Goal: Task Accomplishment & Management: Manage account settings

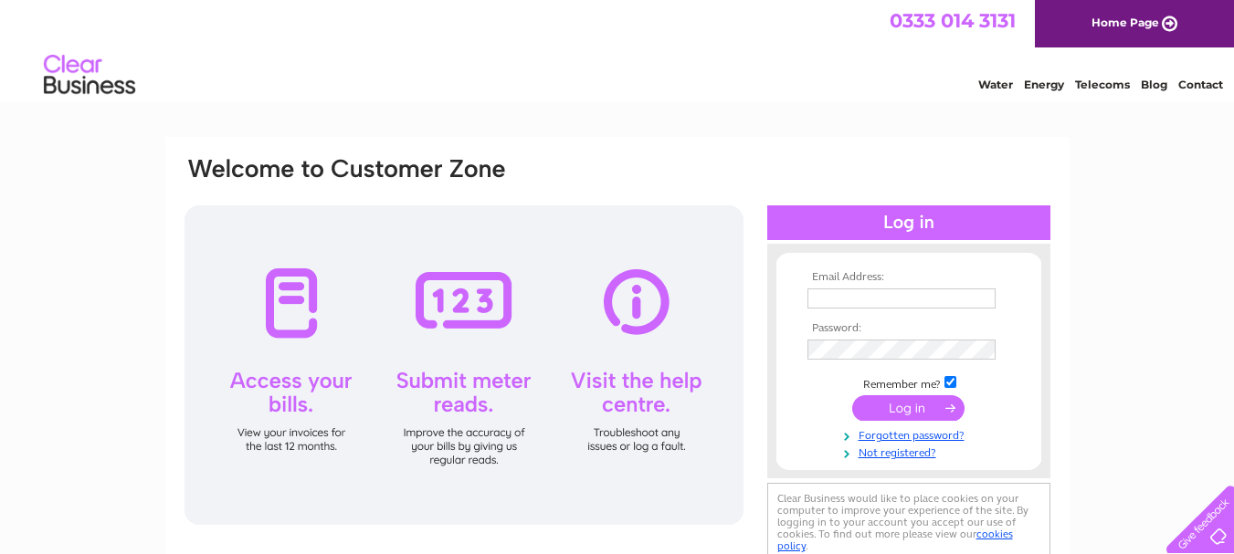
drag, startPoint x: 937, startPoint y: 294, endPoint x: 960, endPoint y: 293, distance: 22.9
click at [937, 294] on input "text" at bounding box center [902, 299] width 188 height 20
type input "hello@bangacurries.com"
click at [937, 411] on input "submit" at bounding box center [908, 410] width 112 height 26
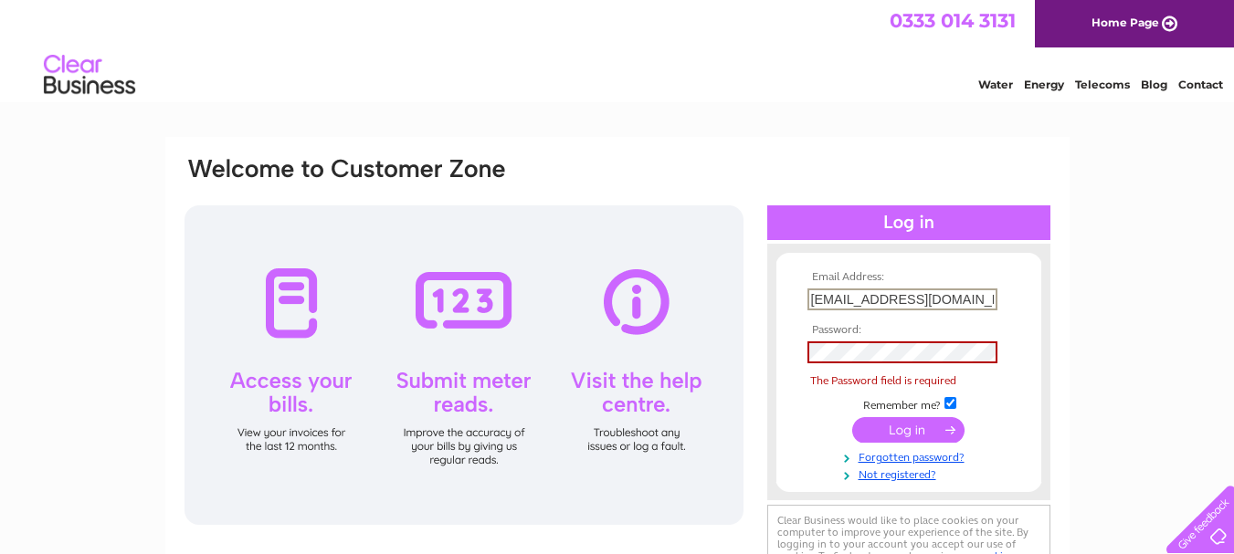
drag, startPoint x: 967, startPoint y: 298, endPoint x: 425, endPoint y: 252, distance: 544.5
click at [425, 252] on div "Email Address: hello@bangacurries.com Password: The Password field is required" at bounding box center [618, 372] width 870 height 434
type input "bangacurries@yahoo.com"
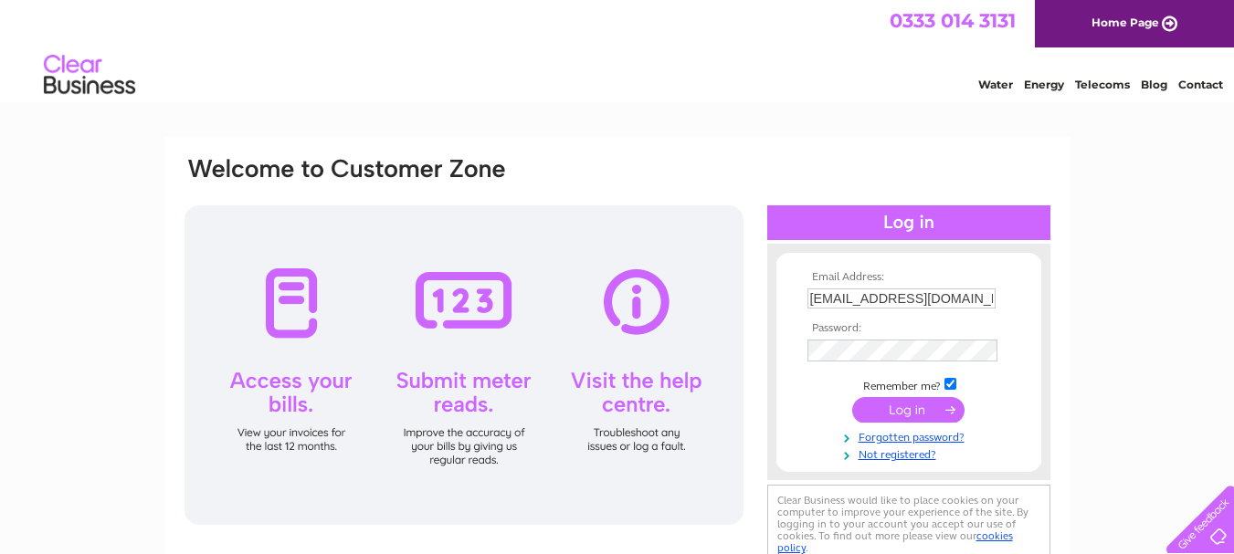
click at [945, 411] on input "submit" at bounding box center [908, 410] width 112 height 26
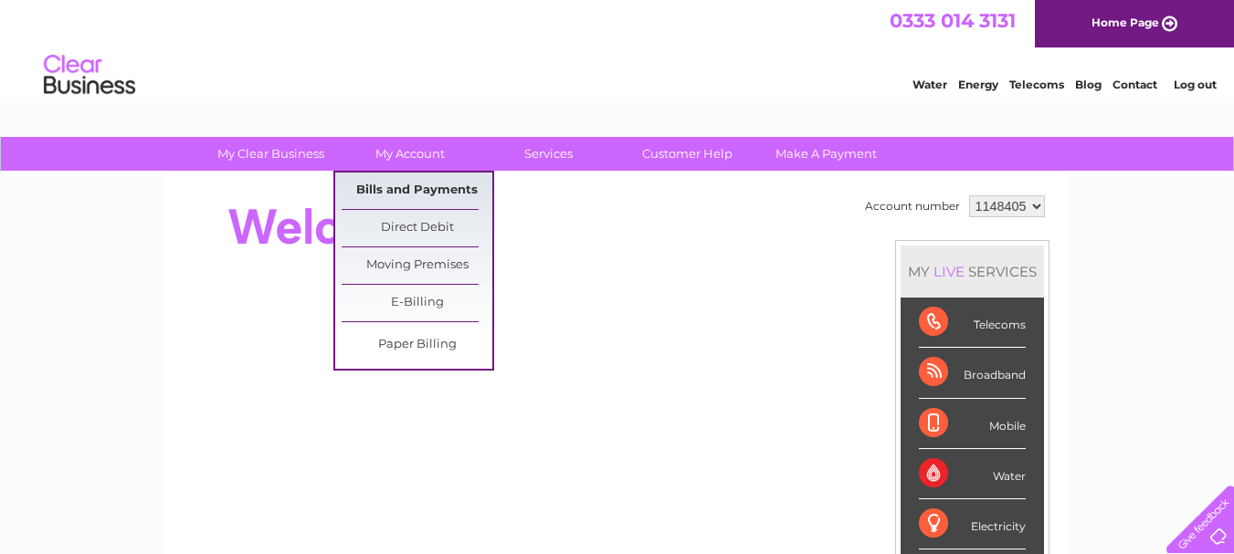
click at [408, 188] on link "Bills and Payments" at bounding box center [417, 191] width 151 height 37
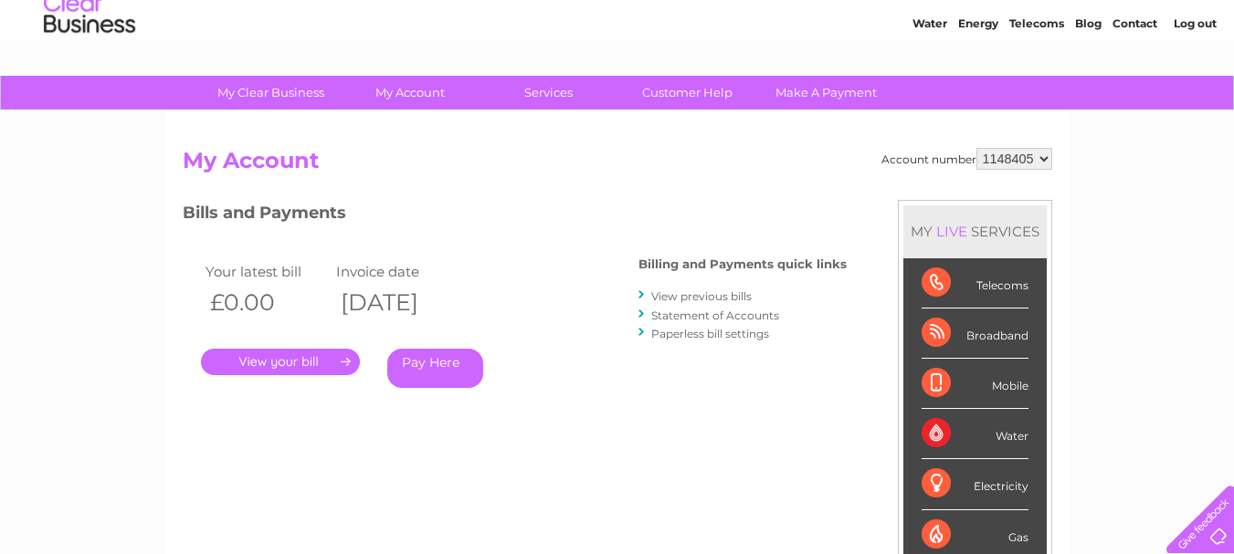
scroll to position [91, 0]
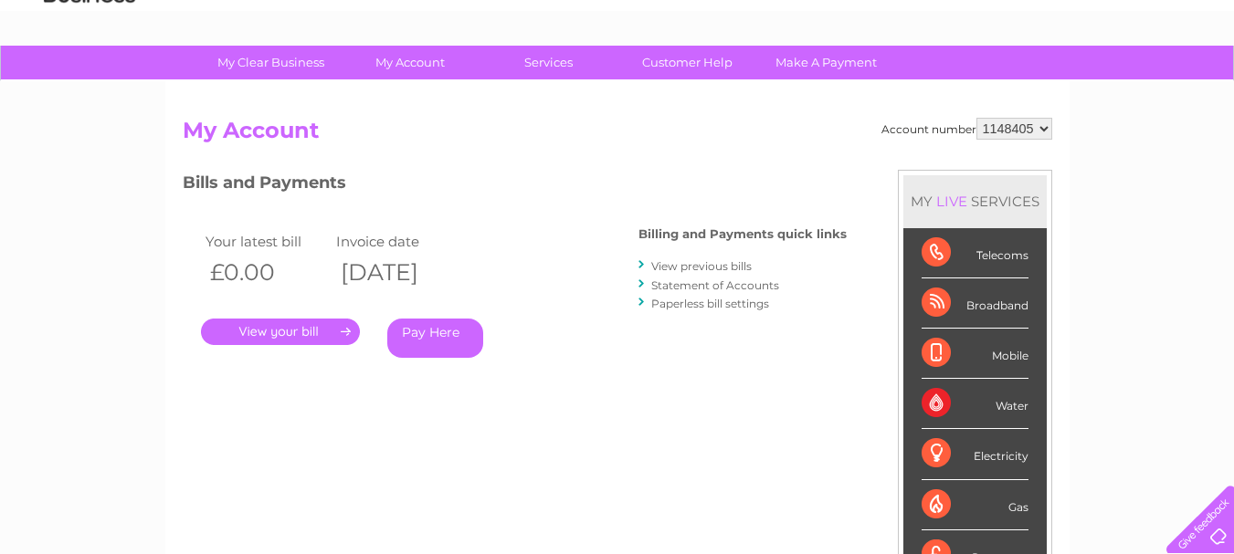
click at [293, 333] on link "." at bounding box center [280, 332] width 159 height 26
click at [716, 265] on link "View previous bills" at bounding box center [701, 266] width 100 height 14
